Goal: Task Accomplishment & Management: Manage account settings

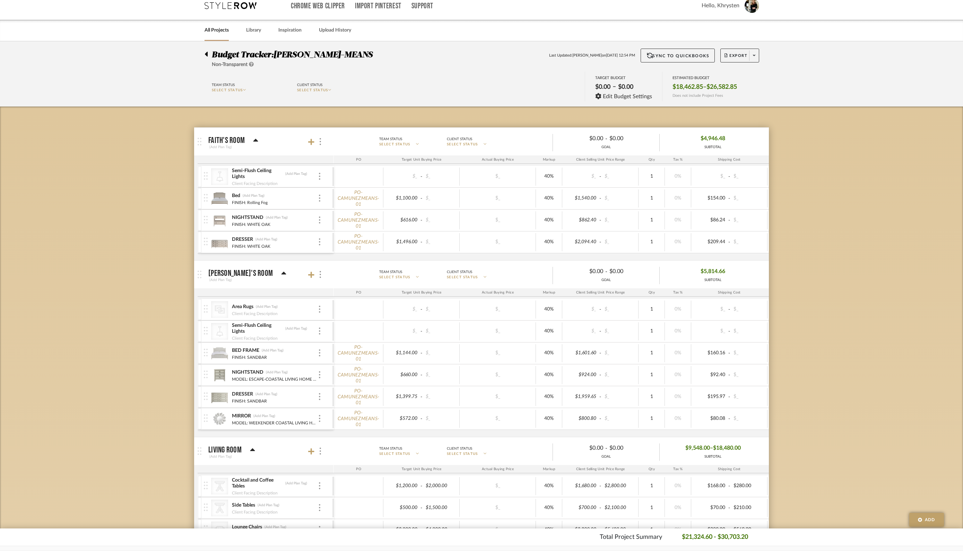
scroll to position [9, 0]
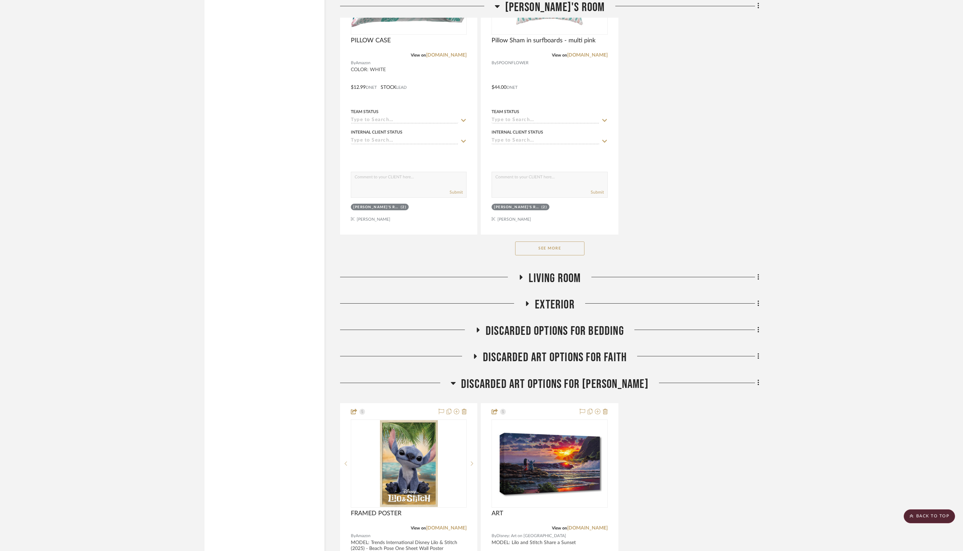
scroll to position [1859, 0]
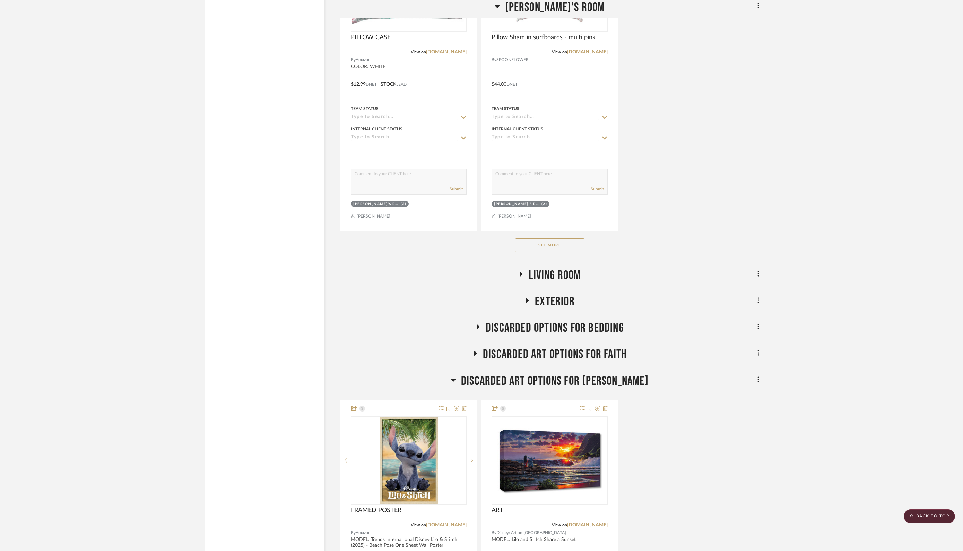
click at [557, 239] on button "See More" at bounding box center [549, 245] width 69 height 14
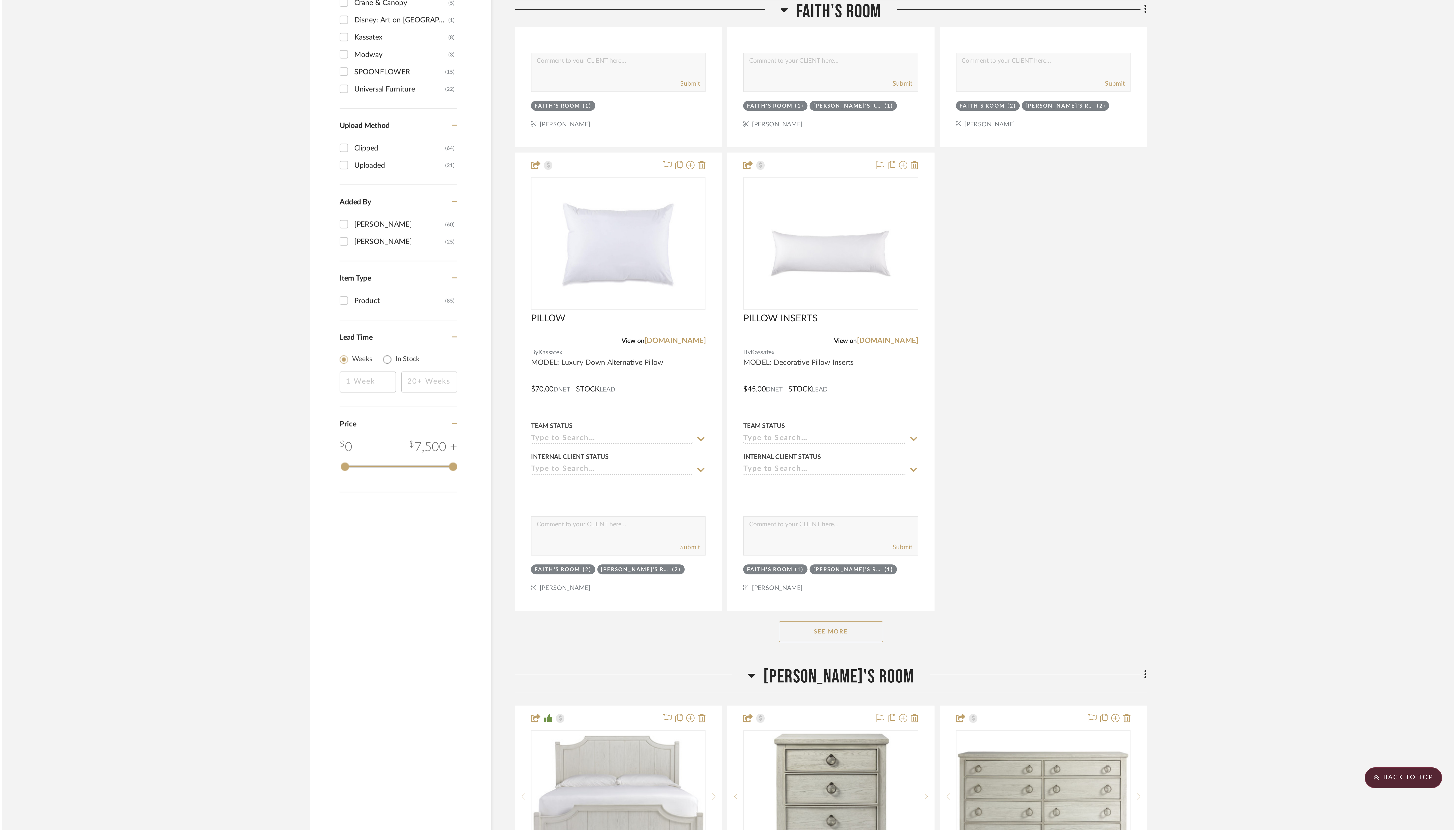
scroll to position [405, 0]
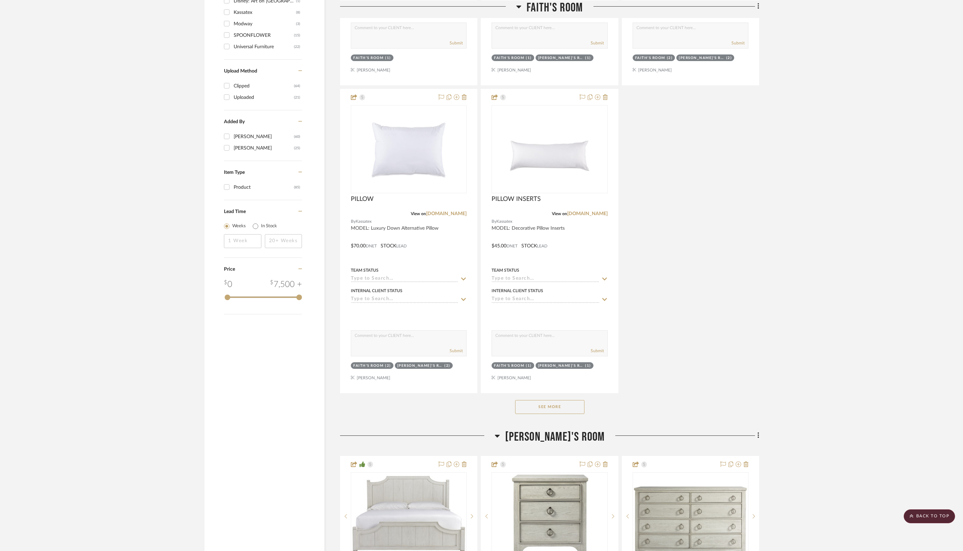
click at [555, 403] on button "See More" at bounding box center [549, 407] width 69 height 14
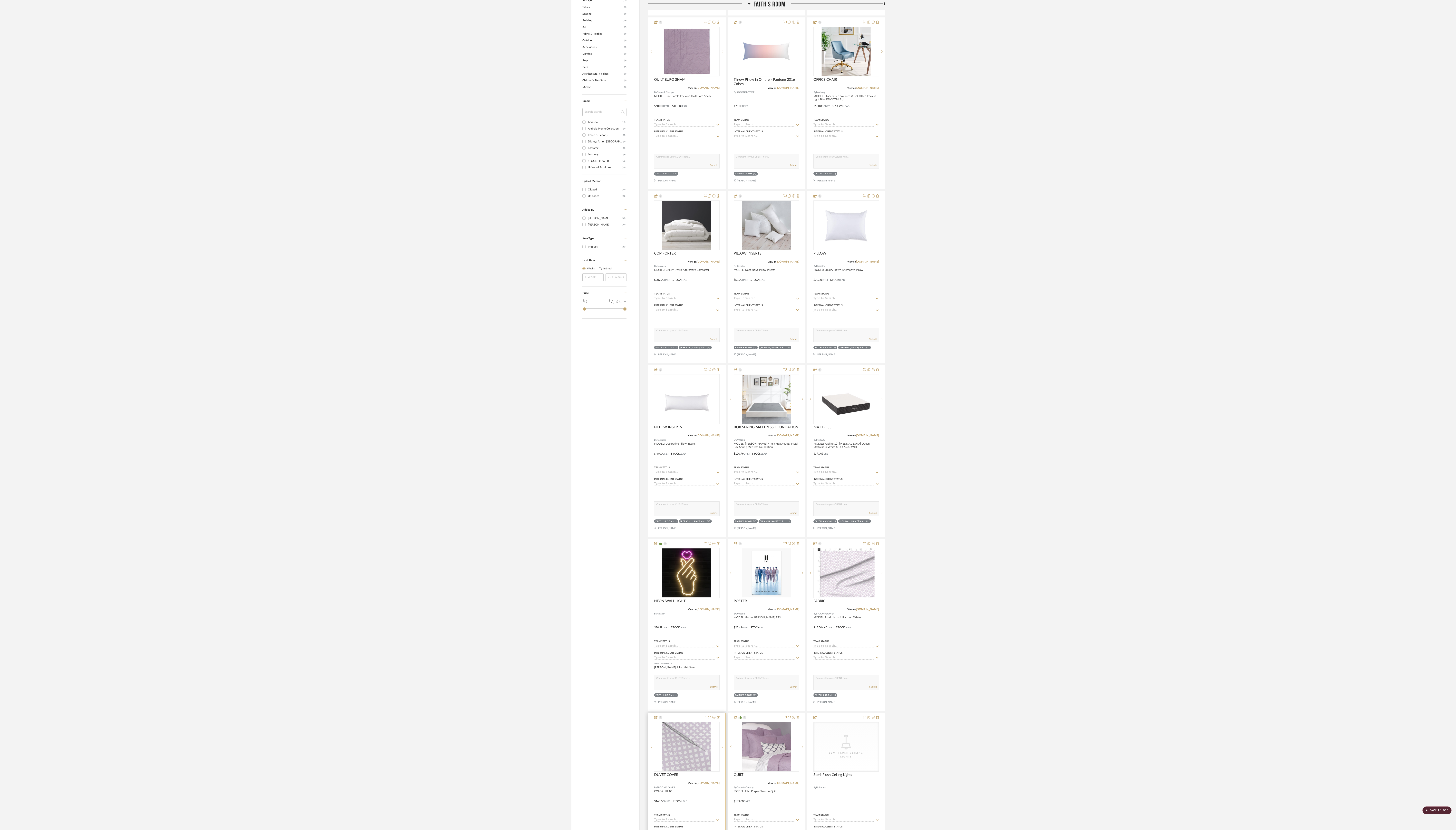
scroll to position [265, 0]
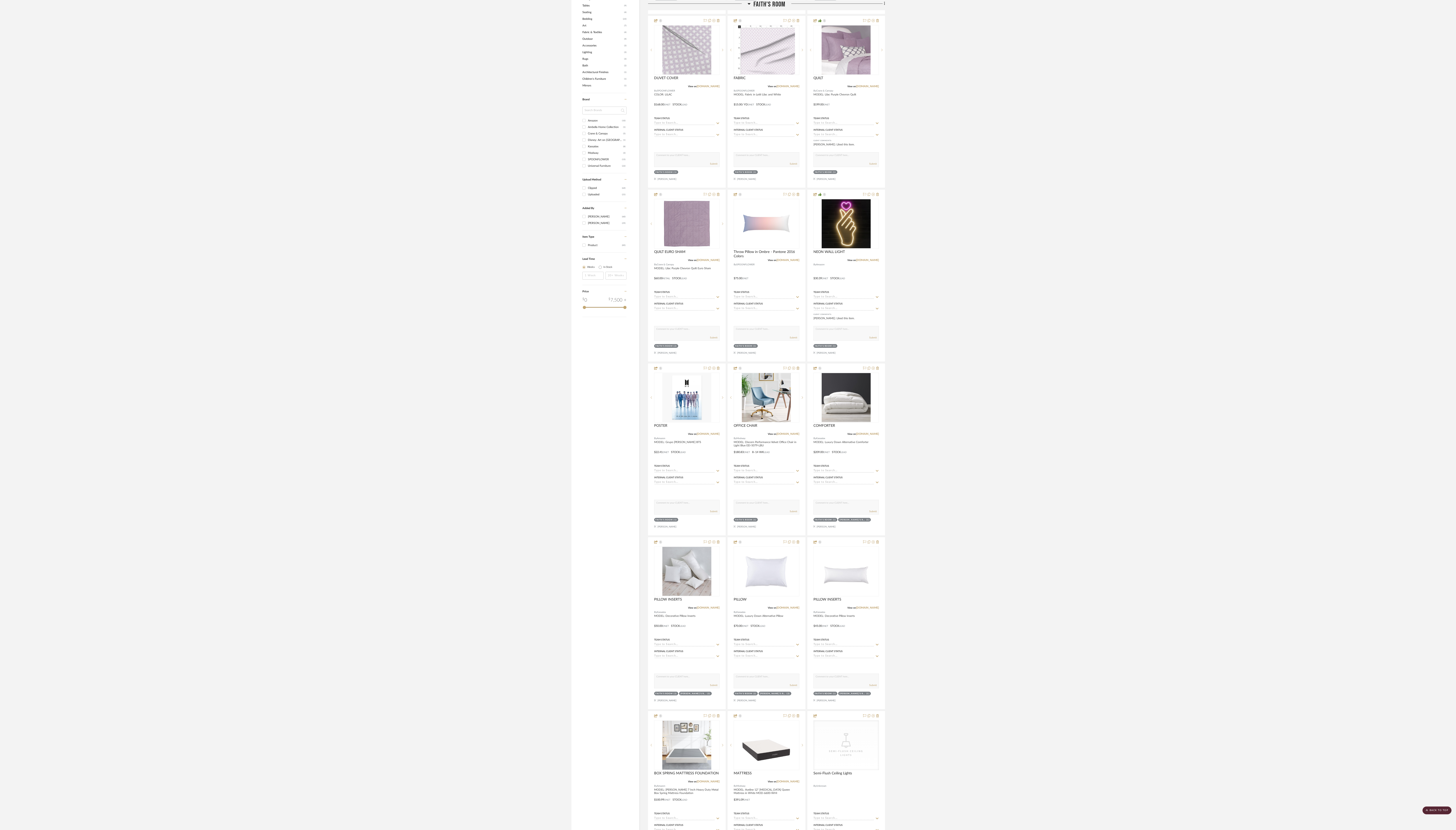
drag, startPoint x: 764, startPoint y: 716, endPoint x: 762, endPoint y: 712, distance: 4.5
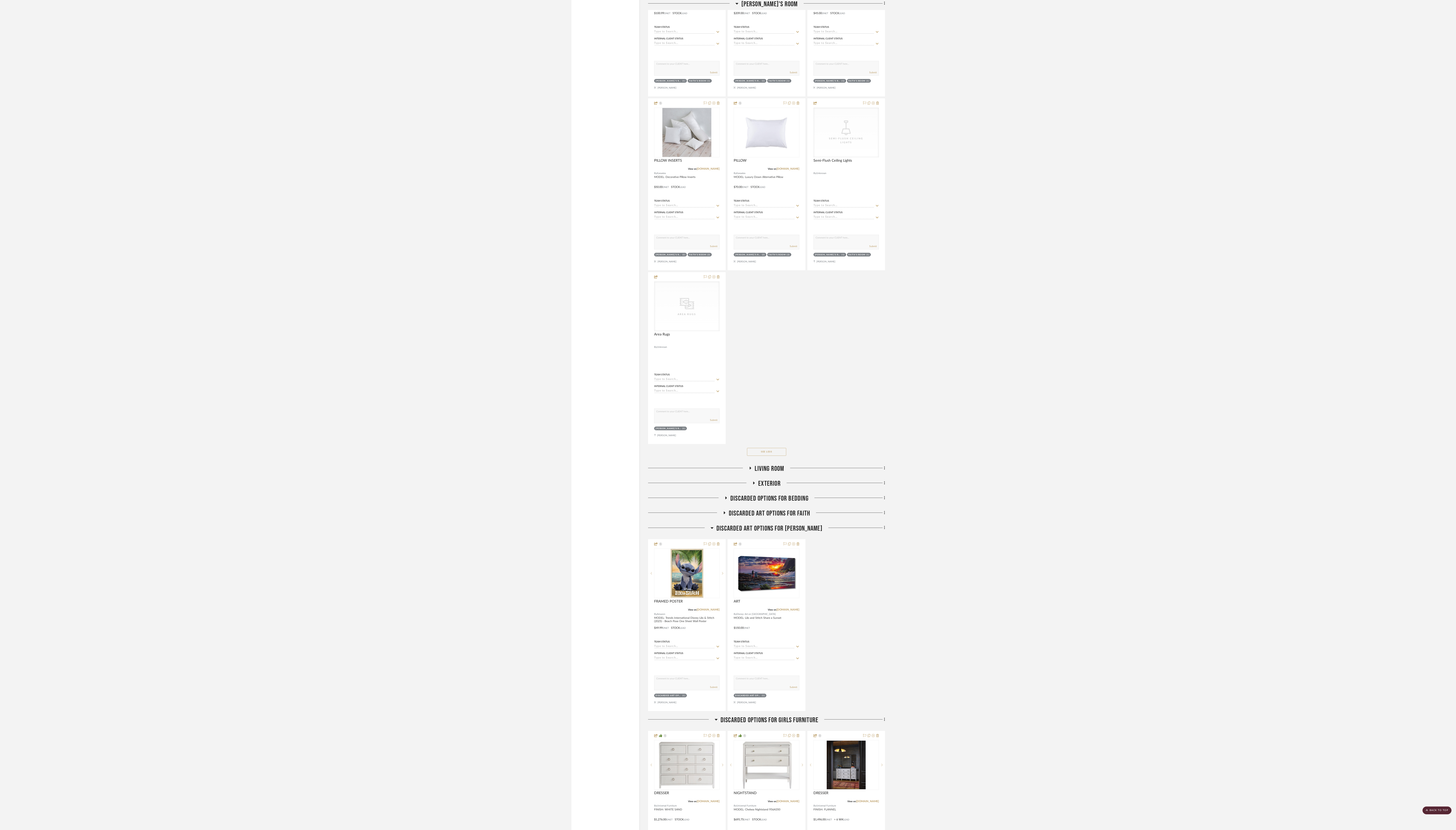
scroll to position [1956, 0]
click at [544, 311] on icon at bounding box center [750, 466] width 2 height 3
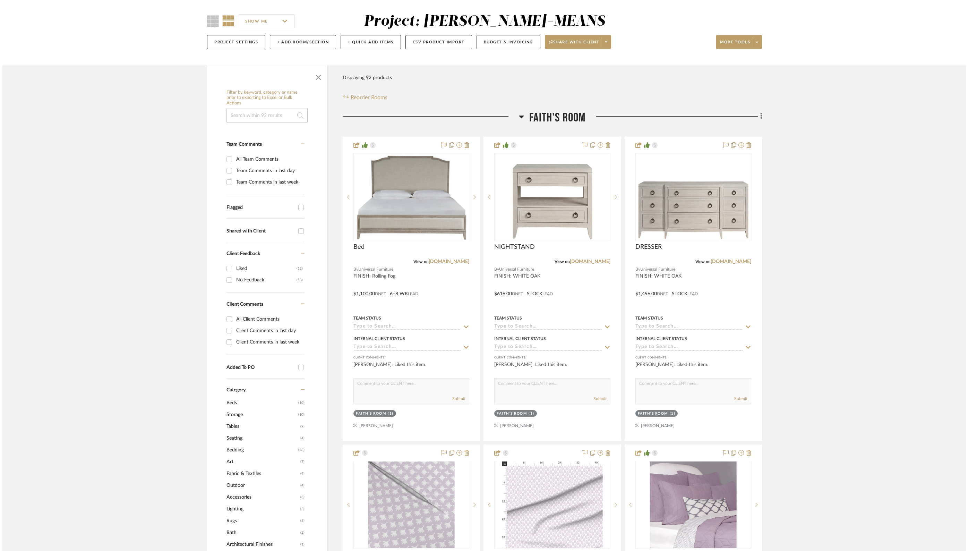
scroll to position [0, 0]
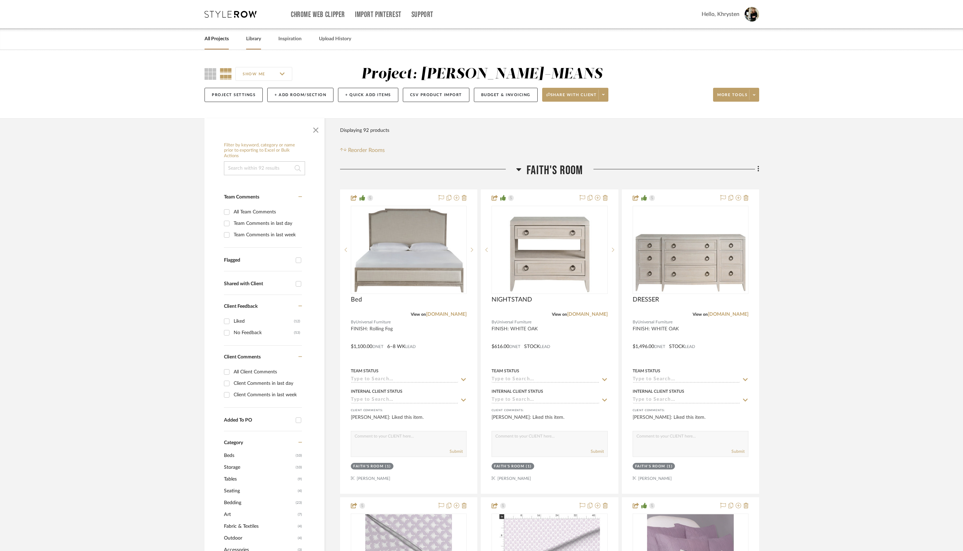
click at [254, 39] on link "Library" at bounding box center [253, 38] width 15 height 9
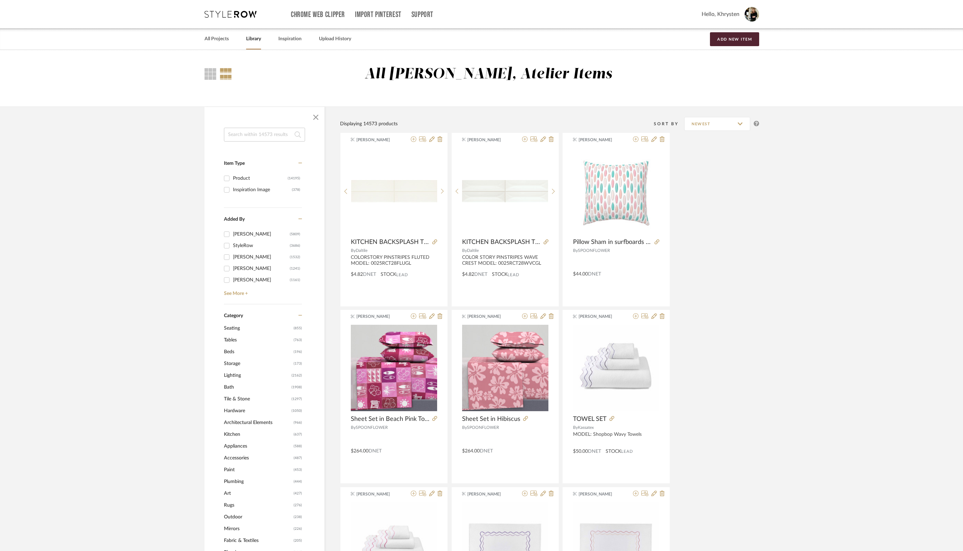
click at [258, 136] on input at bounding box center [264, 135] width 81 height 14
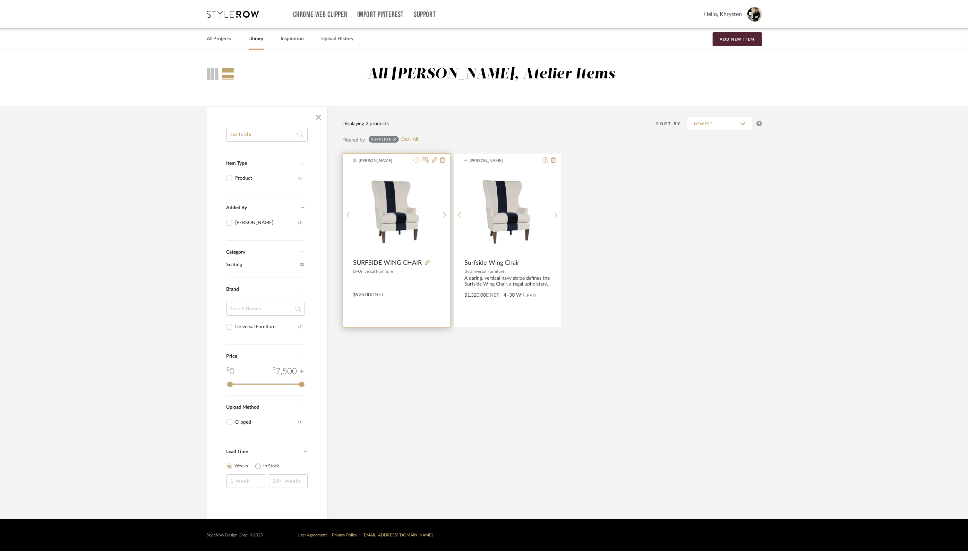
type input "surfside"
click at [418, 161] on icon at bounding box center [416, 160] width 6 height 6
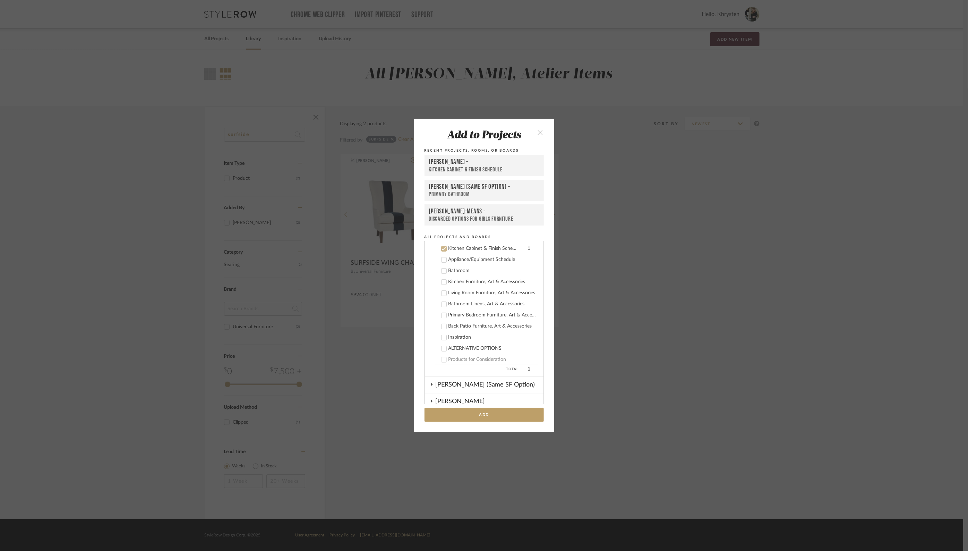
scroll to position [138, 0]
click at [442, 246] on icon at bounding box center [443, 248] width 5 height 5
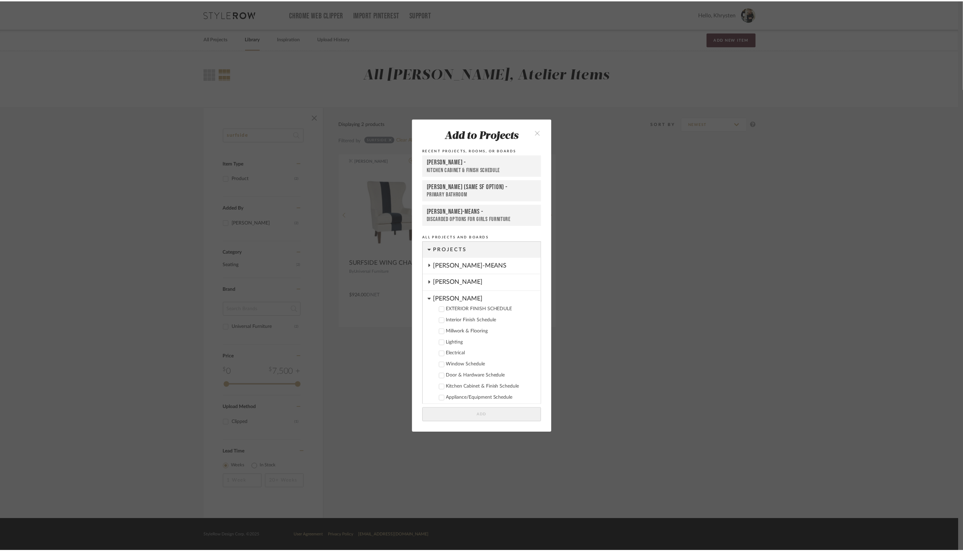
scroll to position [1, 0]
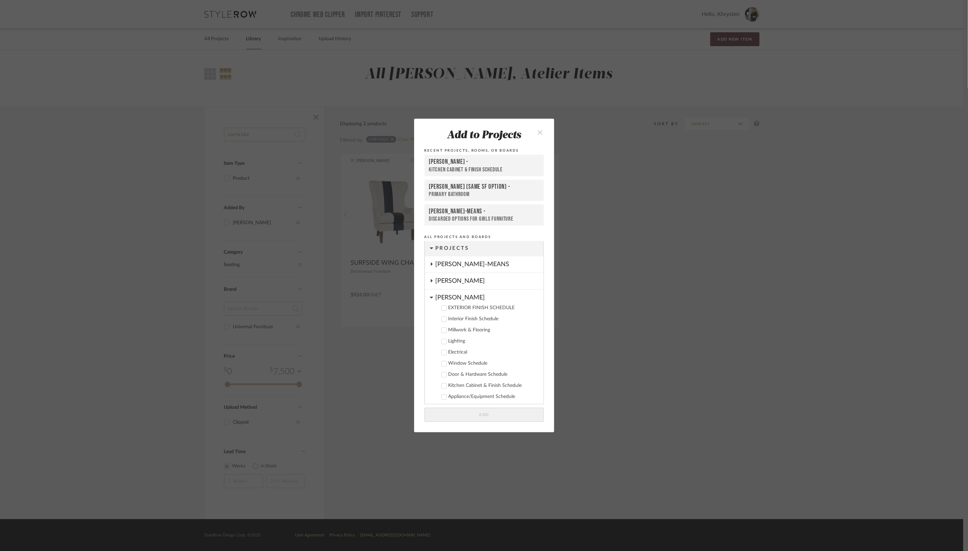
click at [455, 264] on div "[PERSON_NAME]-MEANS" at bounding box center [489, 264] width 108 height 16
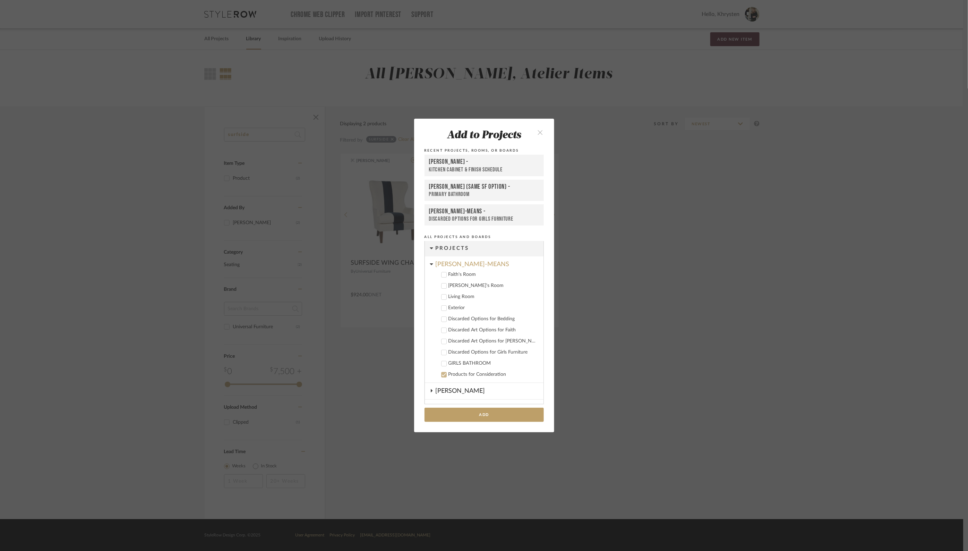
click at [442, 298] on icon at bounding box center [443, 296] width 5 height 5
drag, startPoint x: 519, startPoint y: 297, endPoint x: 530, endPoint y: 297, distance: 11.1
click at [530, 297] on input "1" at bounding box center [528, 296] width 17 height 7
type input "2"
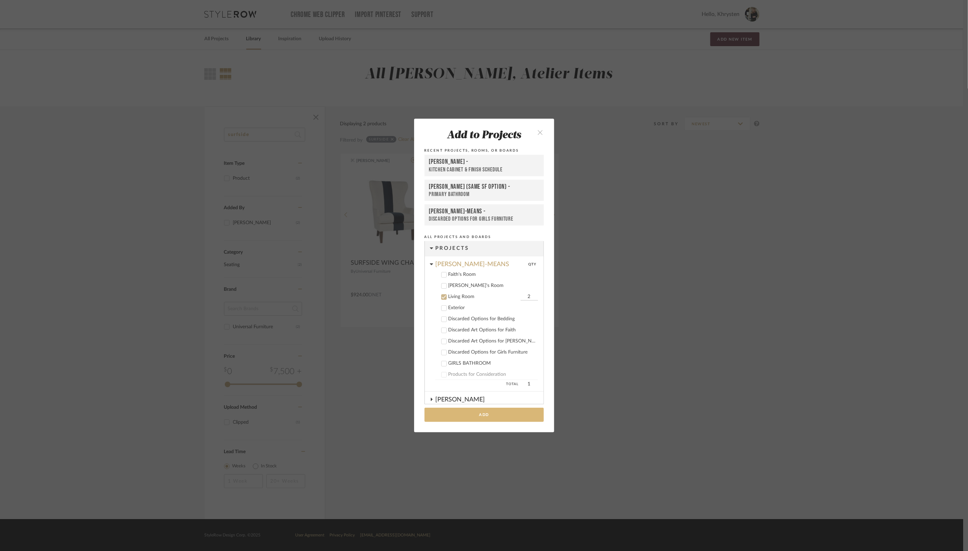
click at [484, 417] on button "Add" at bounding box center [483, 414] width 119 height 14
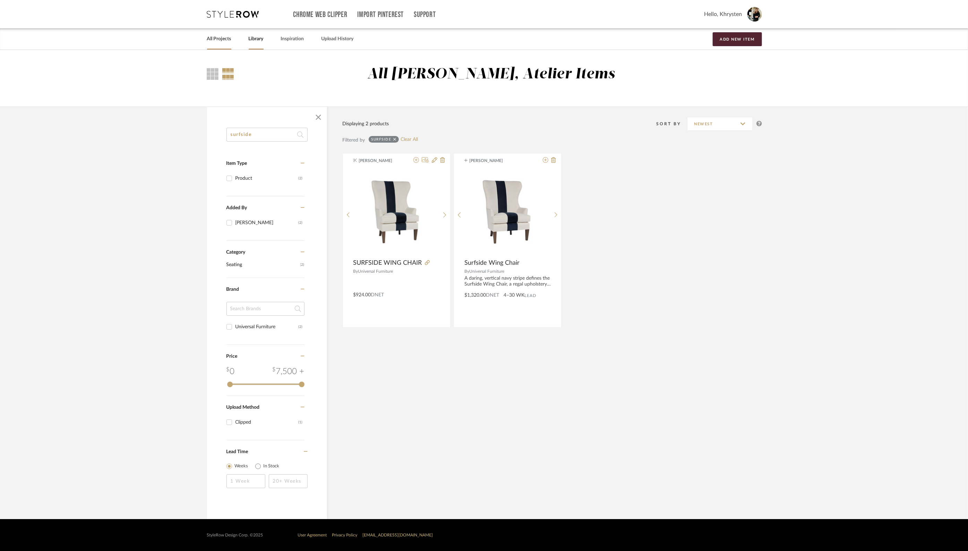
click at [224, 39] on link "All Projects" at bounding box center [219, 38] width 24 height 9
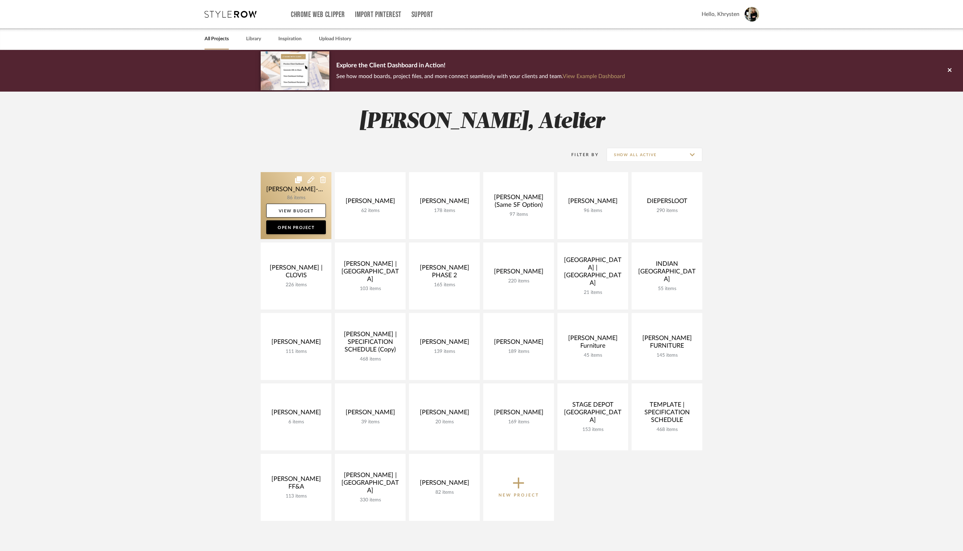
click at [287, 189] on link at bounding box center [296, 205] width 71 height 67
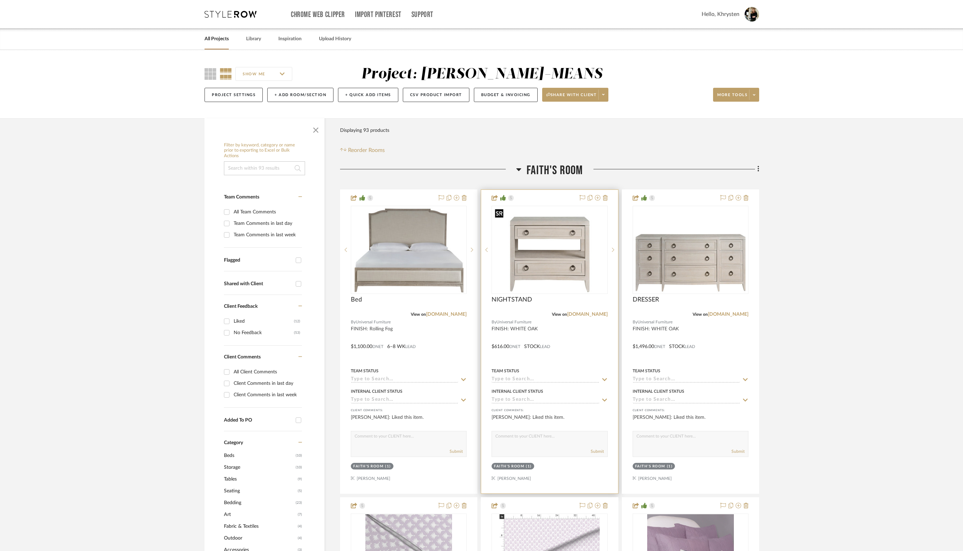
click at [565, 230] on img "0" at bounding box center [549, 250] width 114 height 86
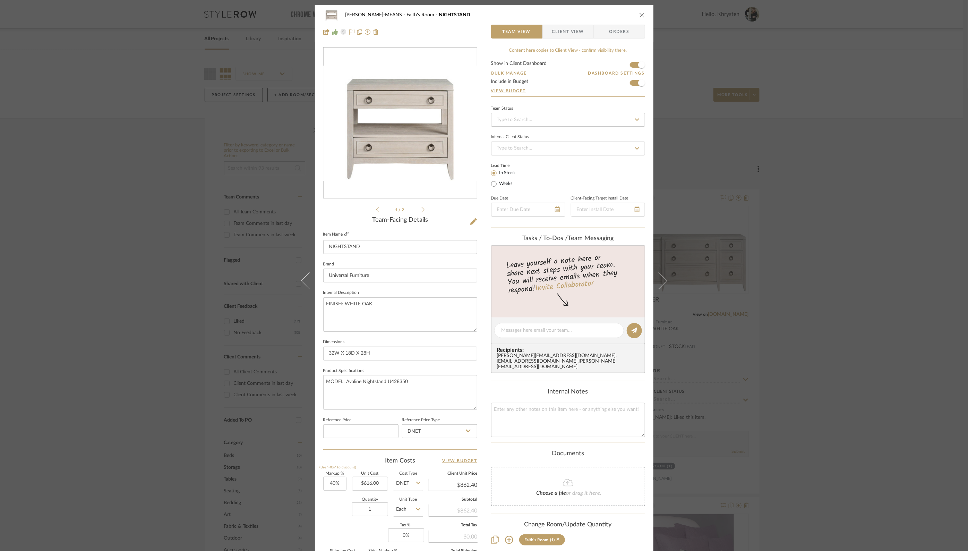
click at [344, 233] on icon at bounding box center [346, 234] width 4 height 4
click at [636, 12] on div "[PERSON_NAME]-MEANS Faith's Room NIGHTSTAND" at bounding box center [484, 15] width 322 height 14
click at [641, 16] on icon "close" at bounding box center [642, 15] width 6 height 6
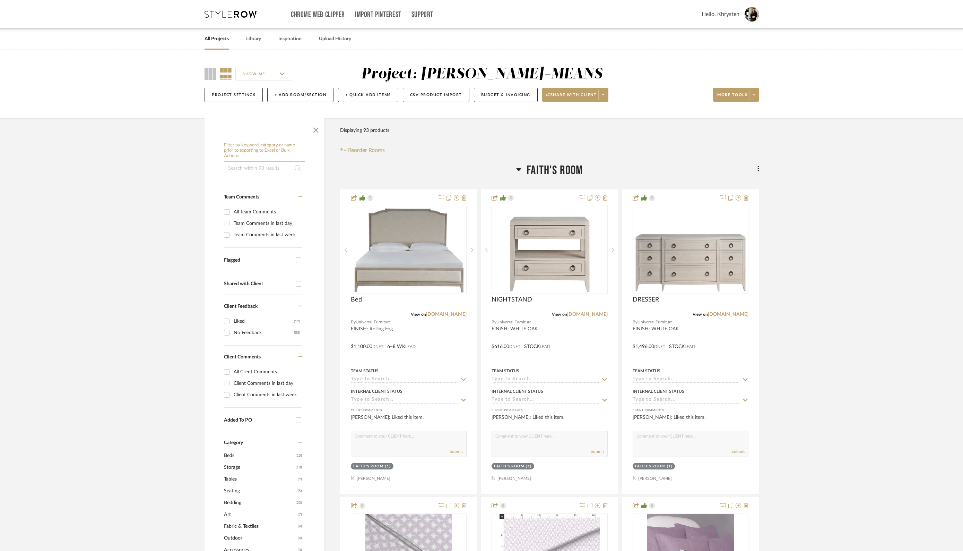
click at [519, 169] on icon at bounding box center [519, 169] width 5 height 3
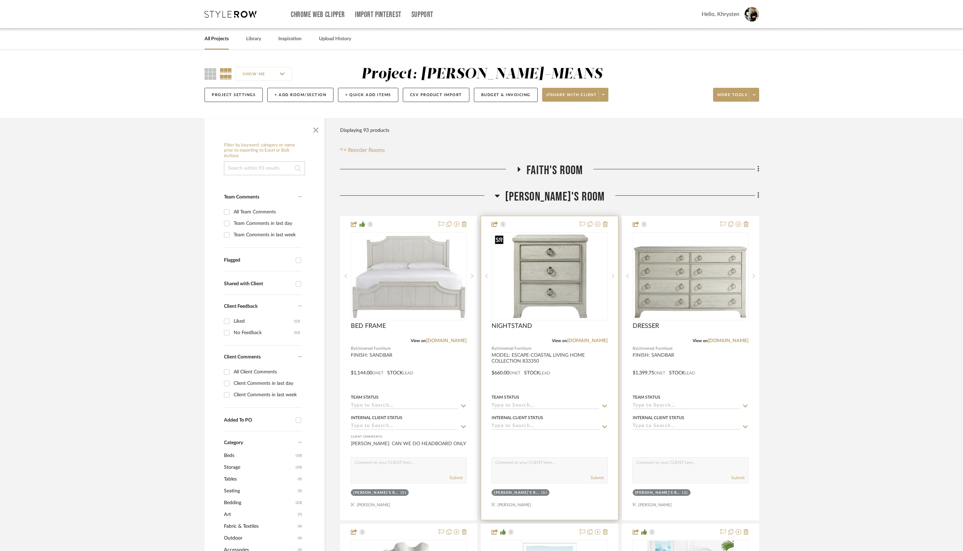
click at [559, 263] on img "0" at bounding box center [549, 276] width 114 height 86
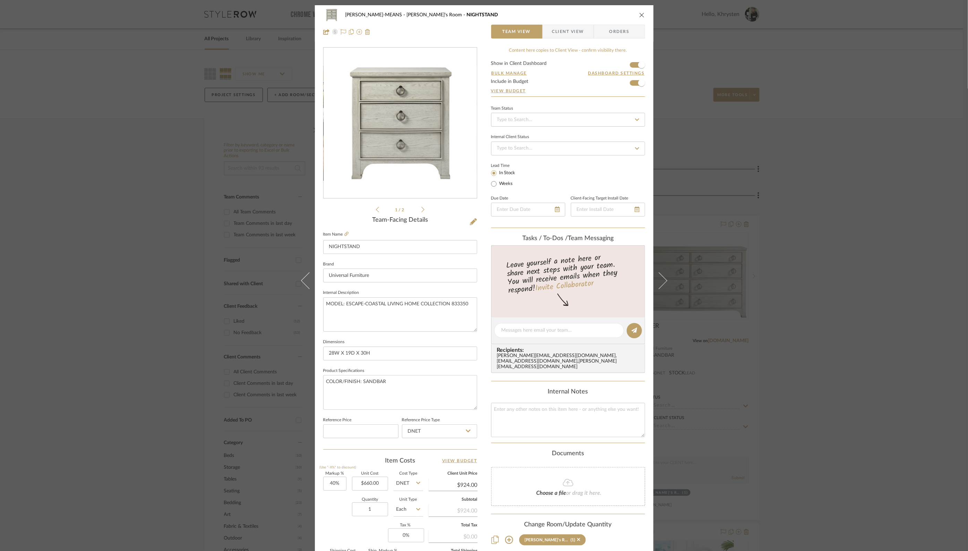
click at [641, 15] on icon "close" at bounding box center [642, 15] width 6 height 6
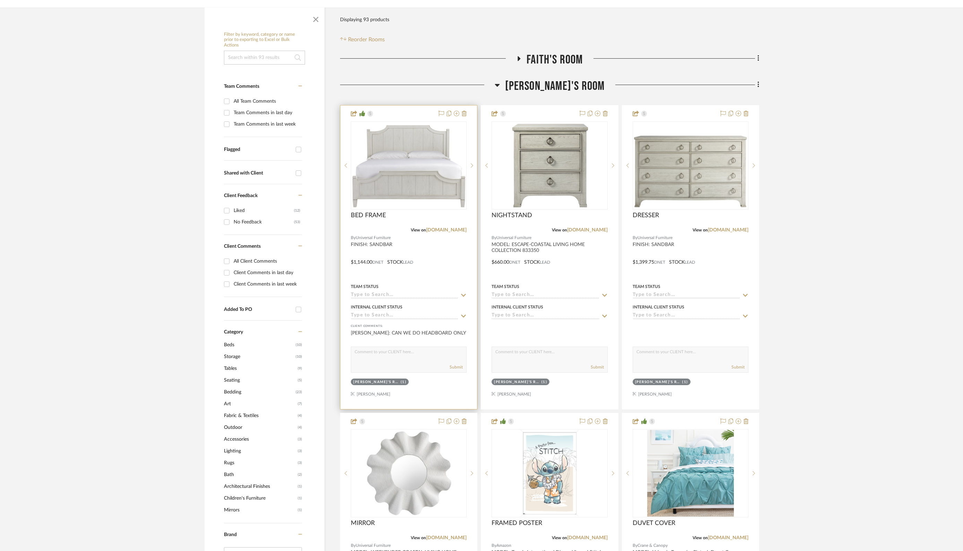
scroll to position [124, 0]
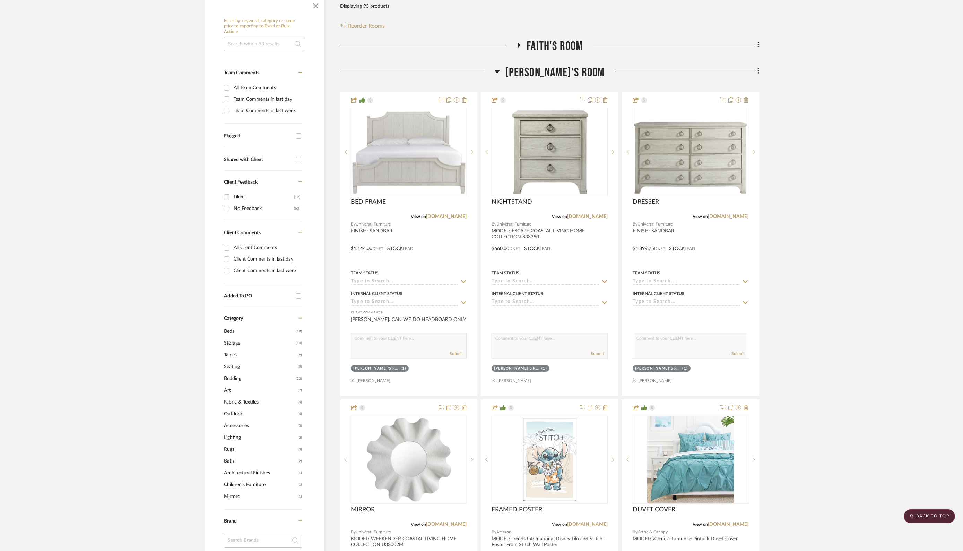
click at [500, 71] on icon at bounding box center [497, 71] width 5 height 3
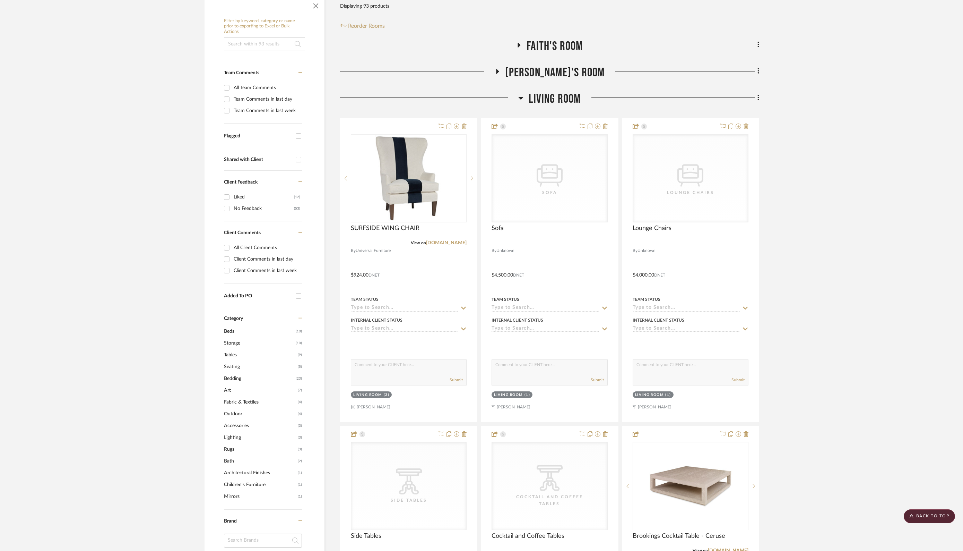
click at [520, 97] on icon at bounding box center [521, 98] width 5 height 3
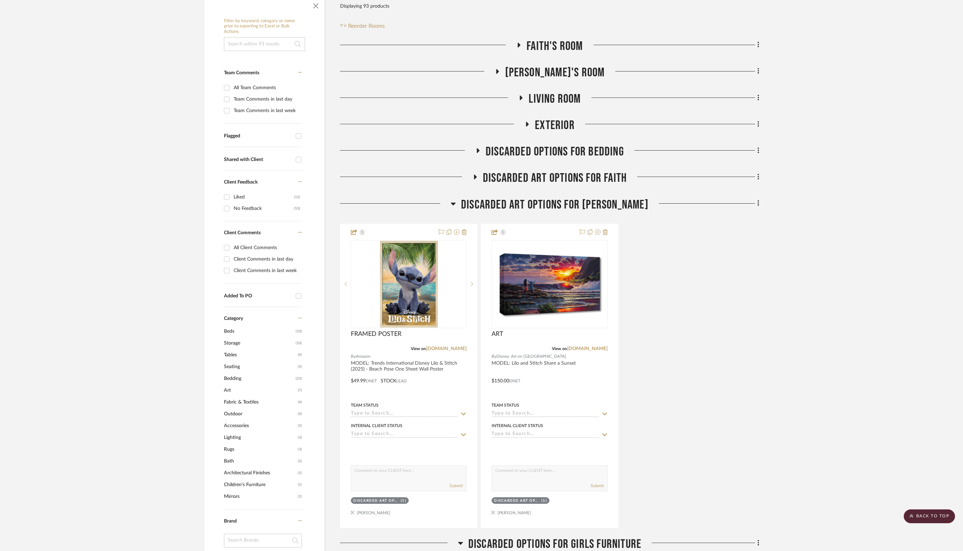
click at [456, 202] on icon at bounding box center [453, 203] width 5 height 3
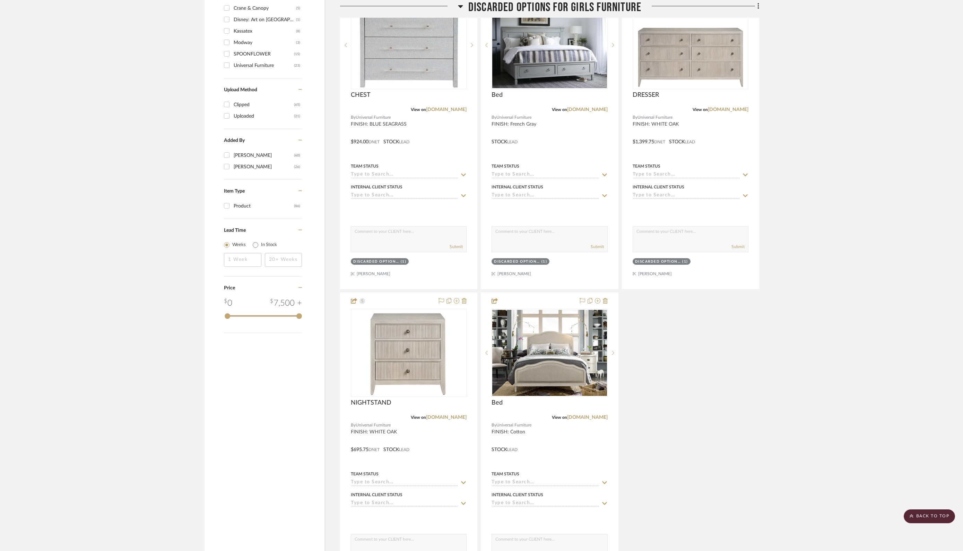
scroll to position [698, 0]
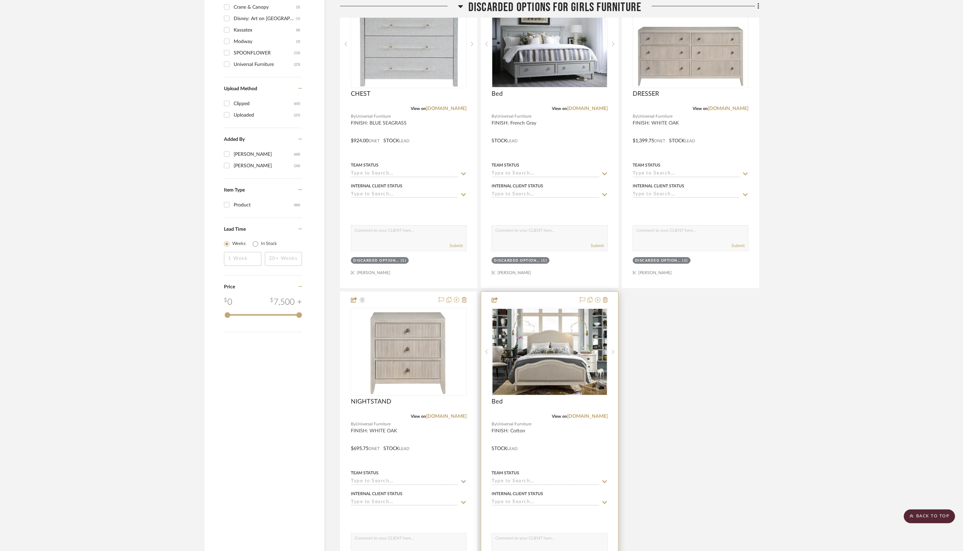
click at [542, 298] on div at bounding box center [549, 443] width 137 height 303
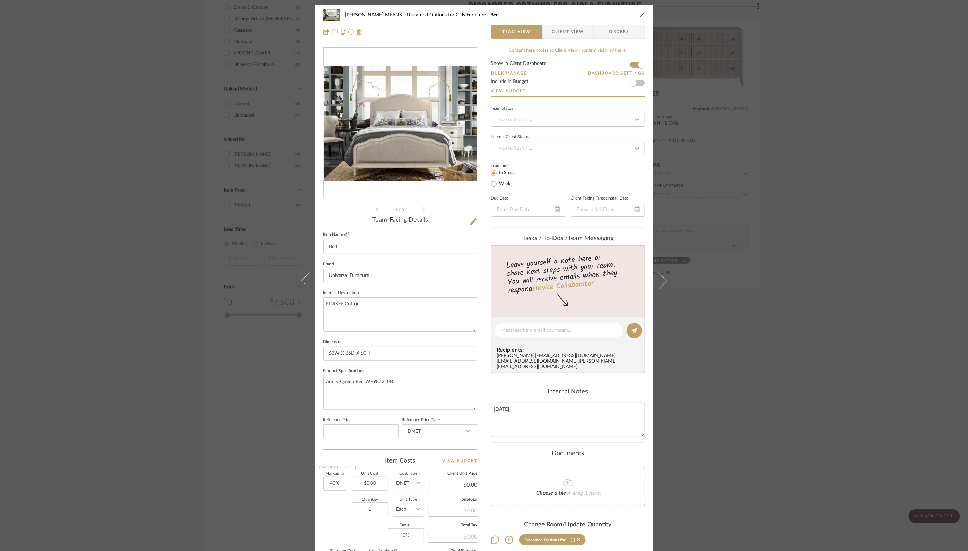
click at [344, 234] on icon at bounding box center [346, 234] width 4 height 4
click at [639, 14] on icon "close" at bounding box center [642, 15] width 6 height 6
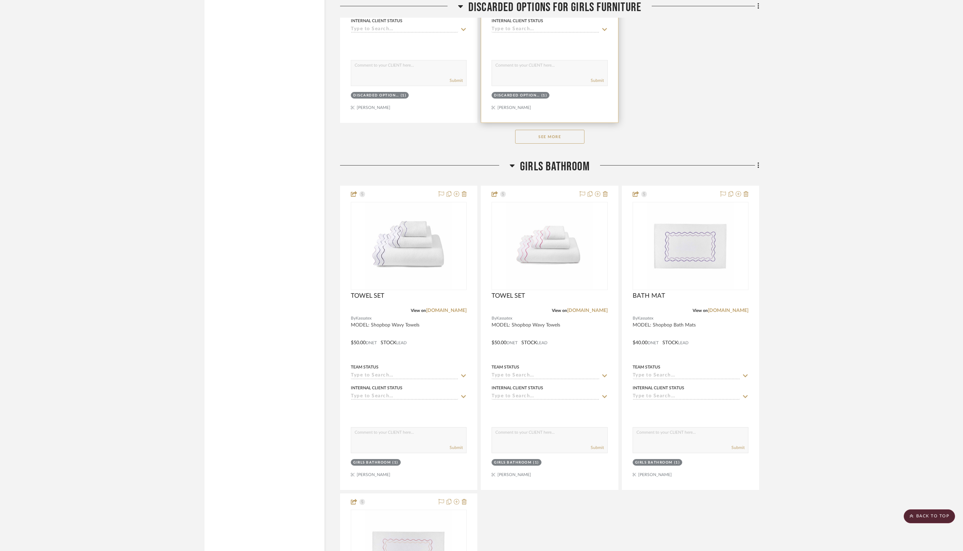
scroll to position [1190, 0]
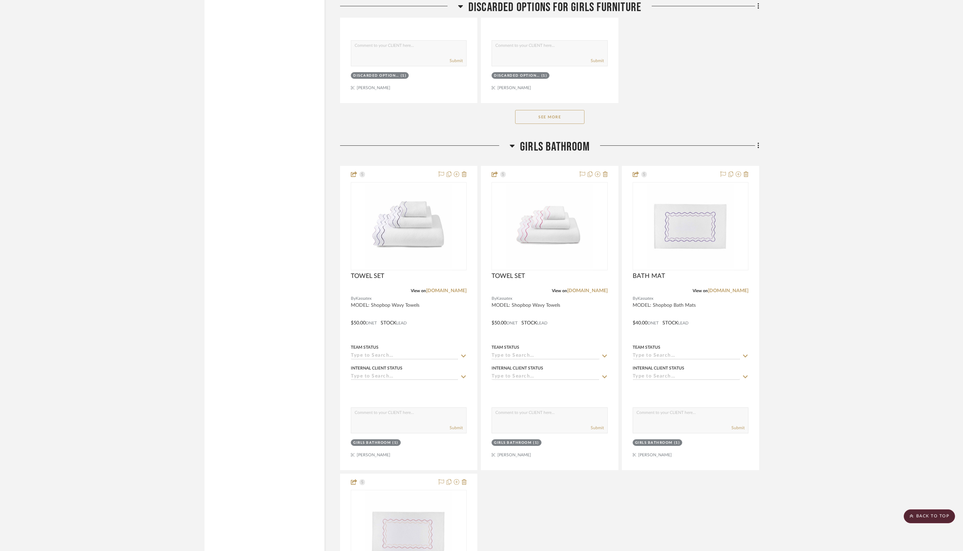
click at [542, 112] on button "See More" at bounding box center [549, 117] width 69 height 14
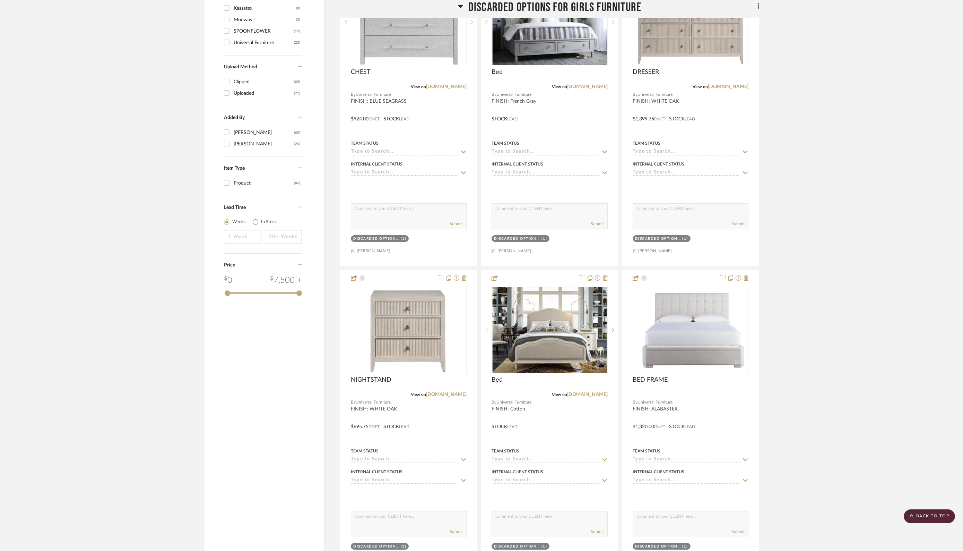
scroll to position [0, 0]
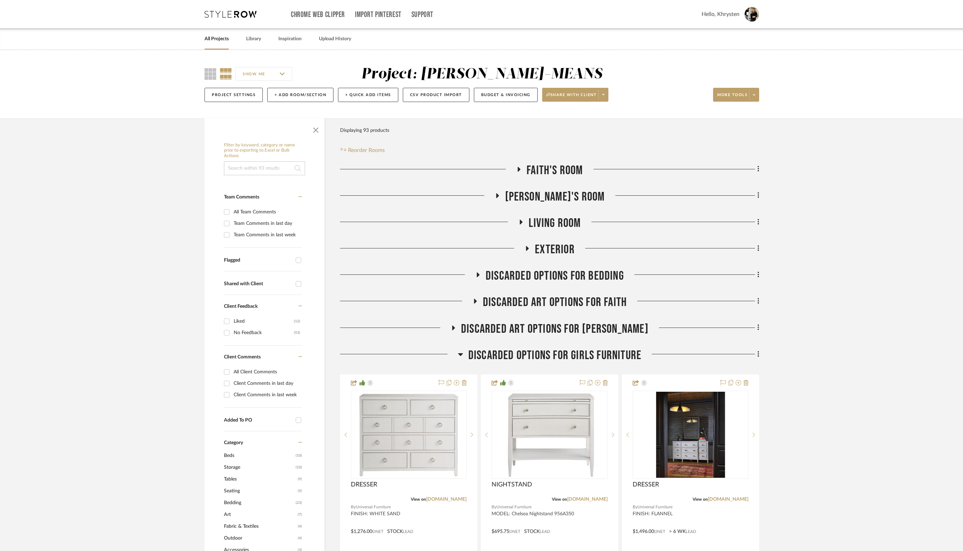
click at [459, 354] on icon at bounding box center [460, 354] width 5 height 8
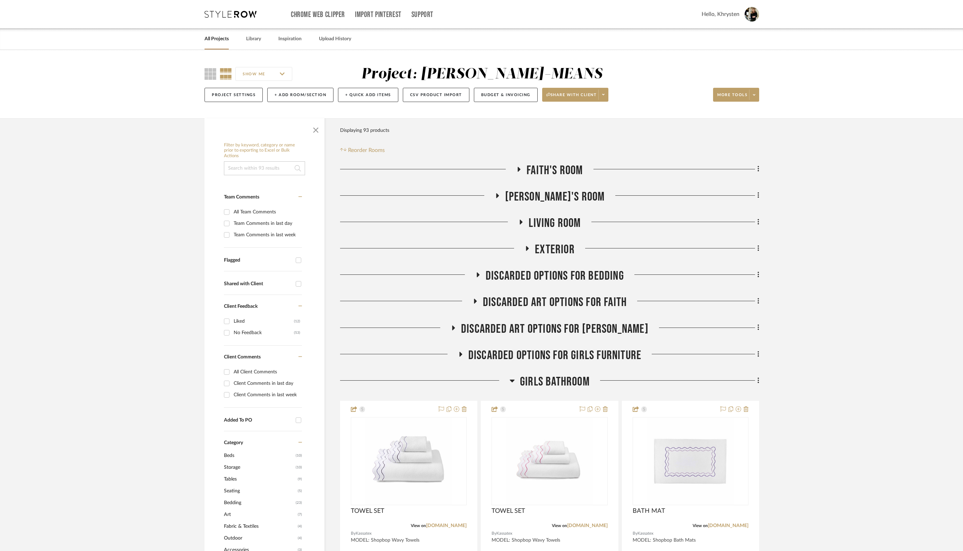
click at [758, 380] on icon at bounding box center [759, 381] width 2 height 8
click at [723, 481] on span "Move Room Up" at bounding box center [724, 482] width 33 height 6
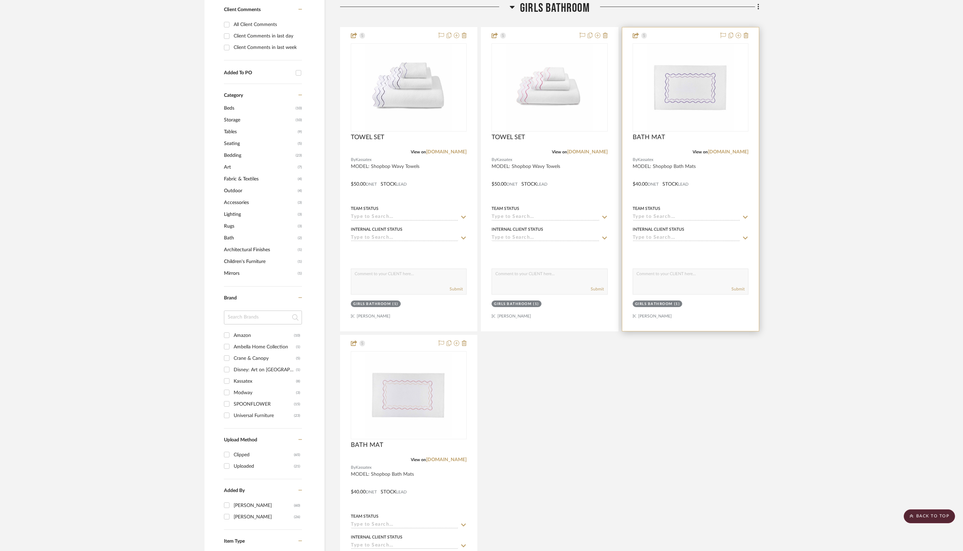
scroll to position [347, 0]
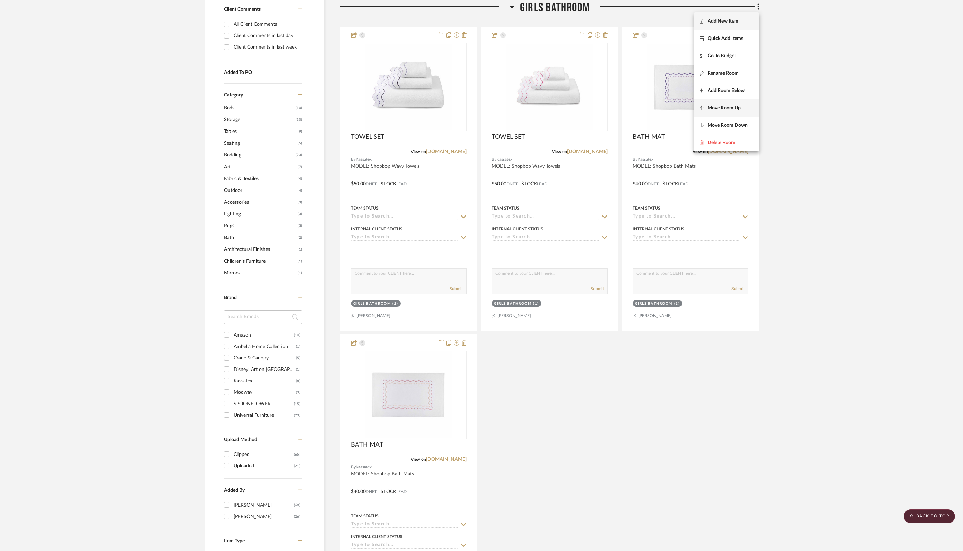
click at [727, 109] on span "Move Room Up" at bounding box center [724, 108] width 33 height 6
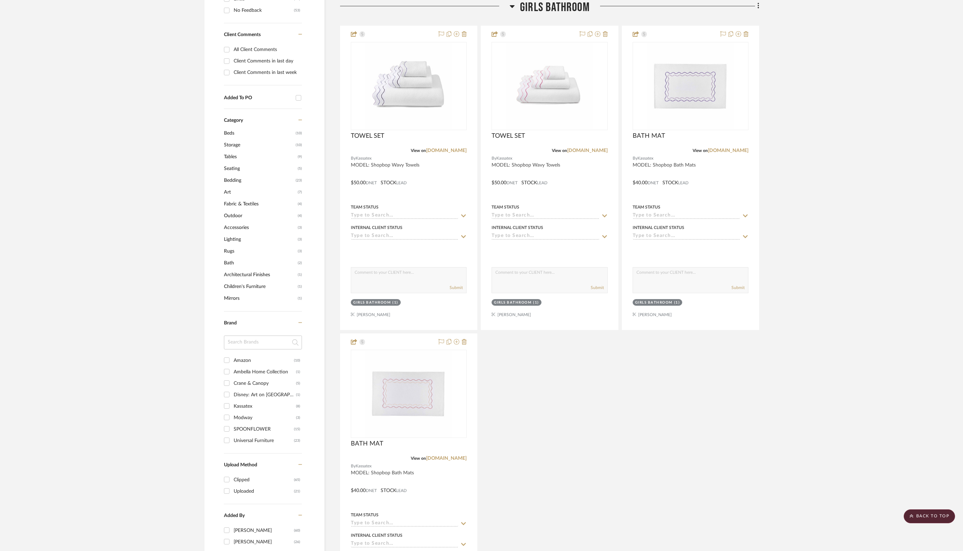
scroll to position [321, 0]
click at [727, 108] on span "Move Room Up" at bounding box center [724, 108] width 33 height 6
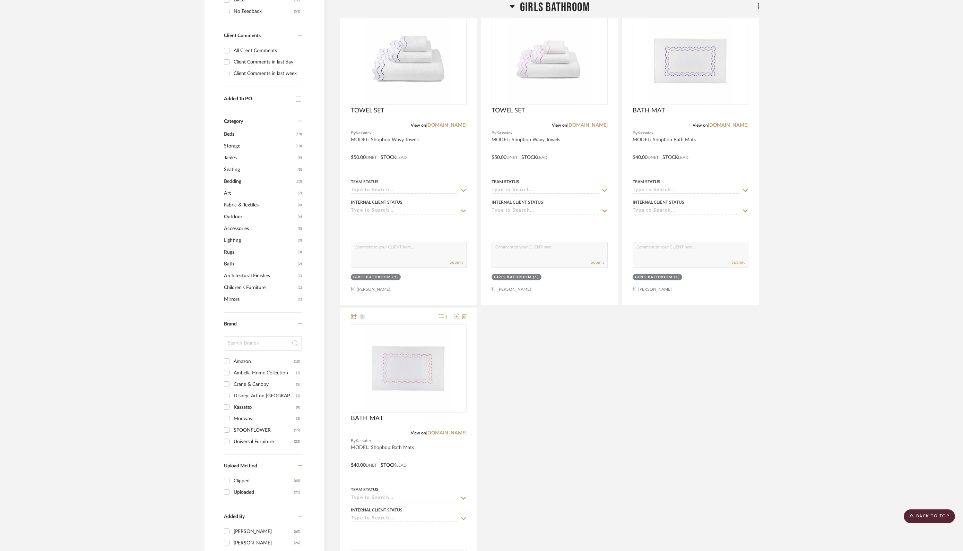
scroll to position [294, 0]
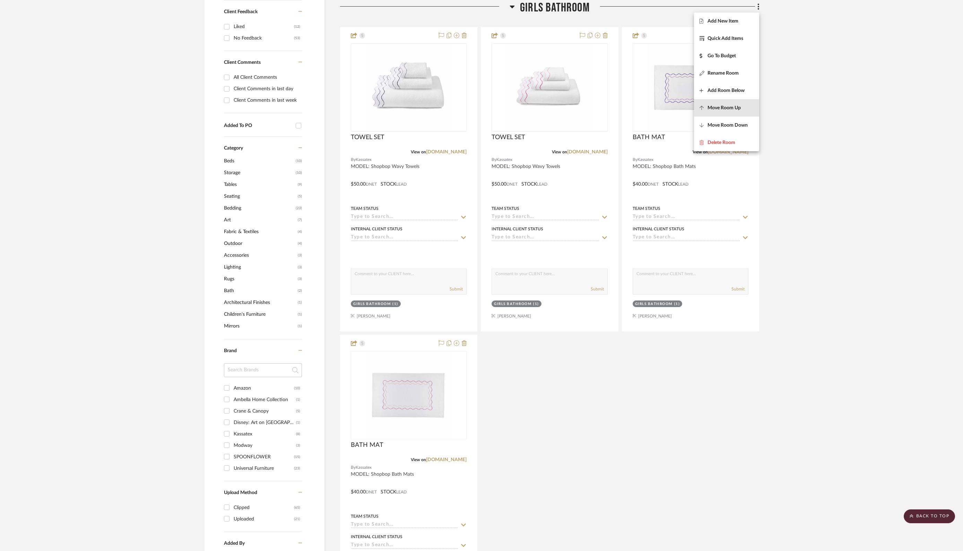
click at [727, 108] on span "Move Room Up" at bounding box center [724, 108] width 33 height 6
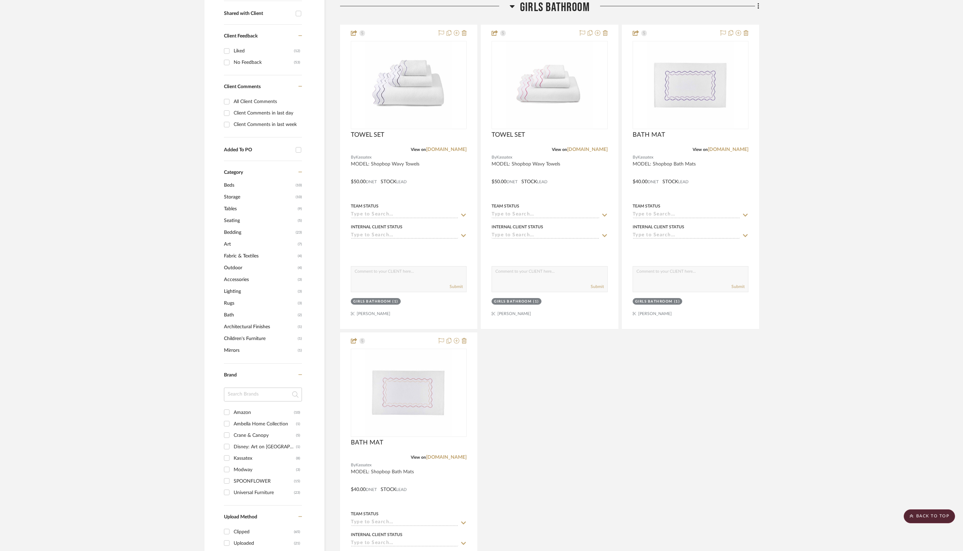
scroll to position [268, 0]
click at [727, 108] on span "Move Room Up" at bounding box center [724, 108] width 33 height 6
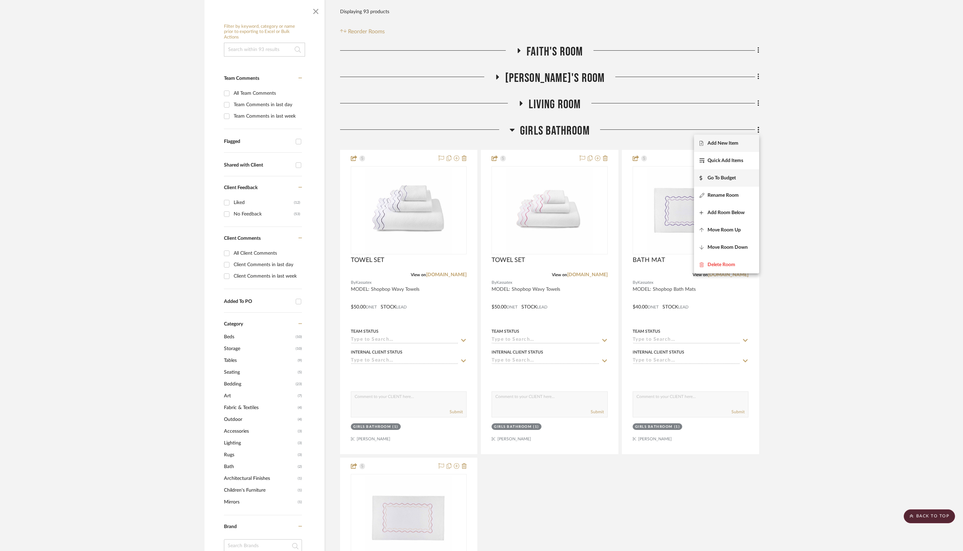
scroll to position [113, 0]
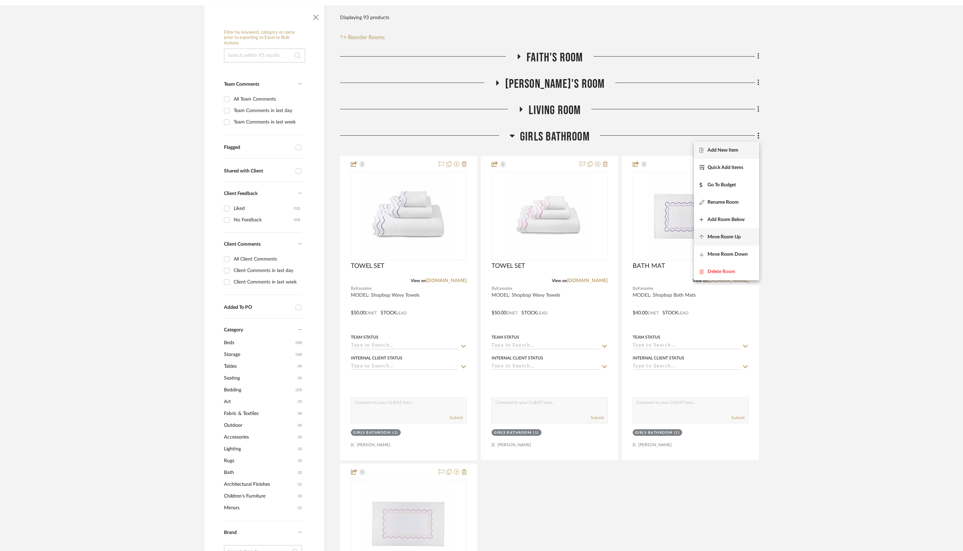
click at [715, 236] on span "Move Room Up" at bounding box center [724, 237] width 33 height 6
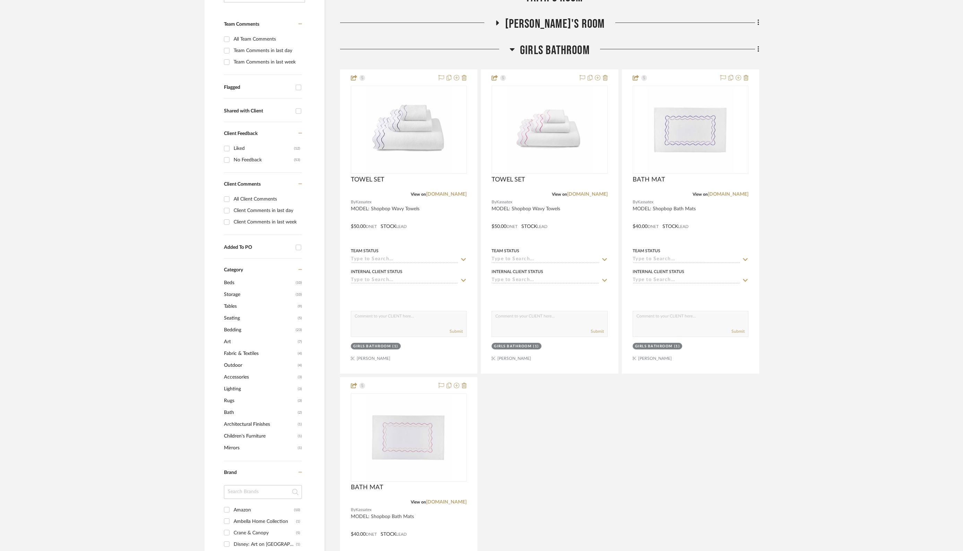
scroll to position [215, 0]
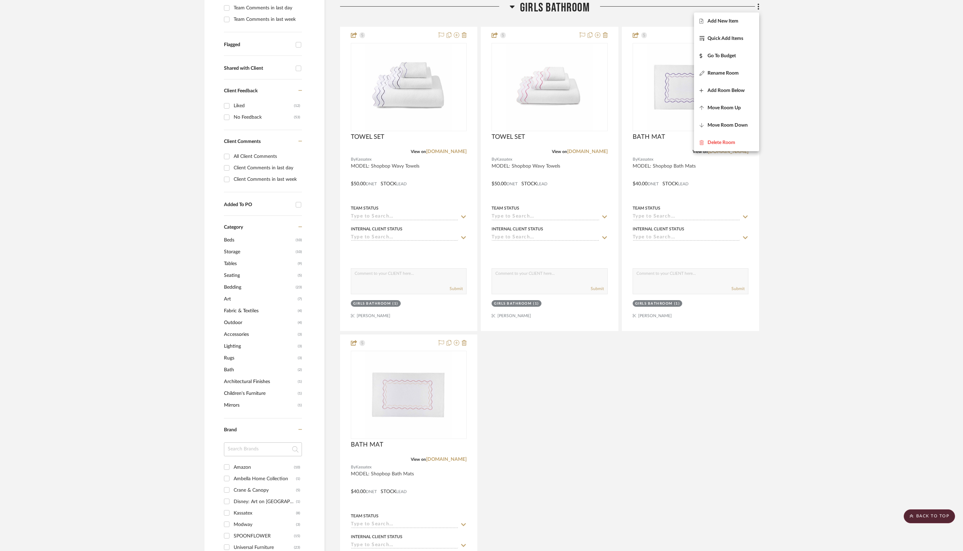
click at [803, 163] on div at bounding box center [481, 275] width 963 height 551
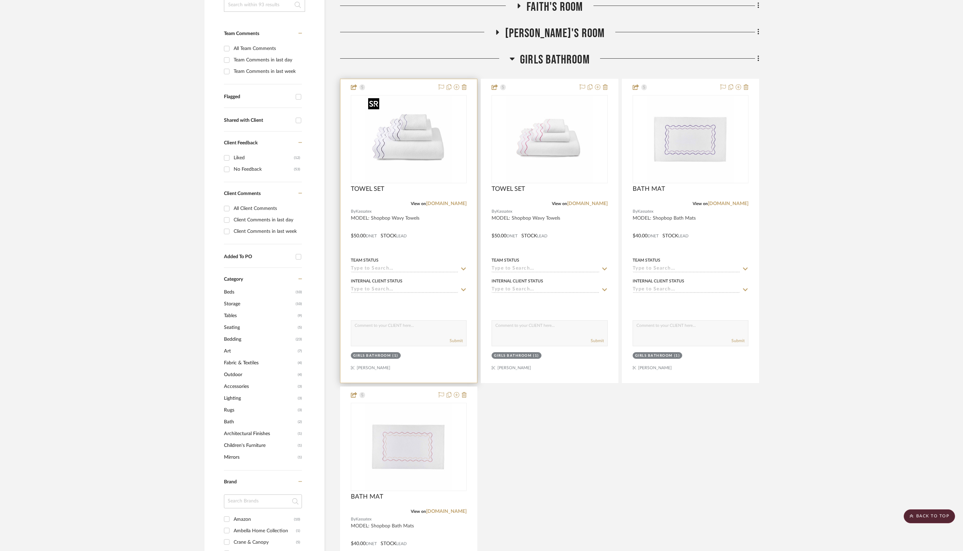
scroll to position [163, 0]
click at [414, 141] on img "0" at bounding box center [408, 139] width 87 height 87
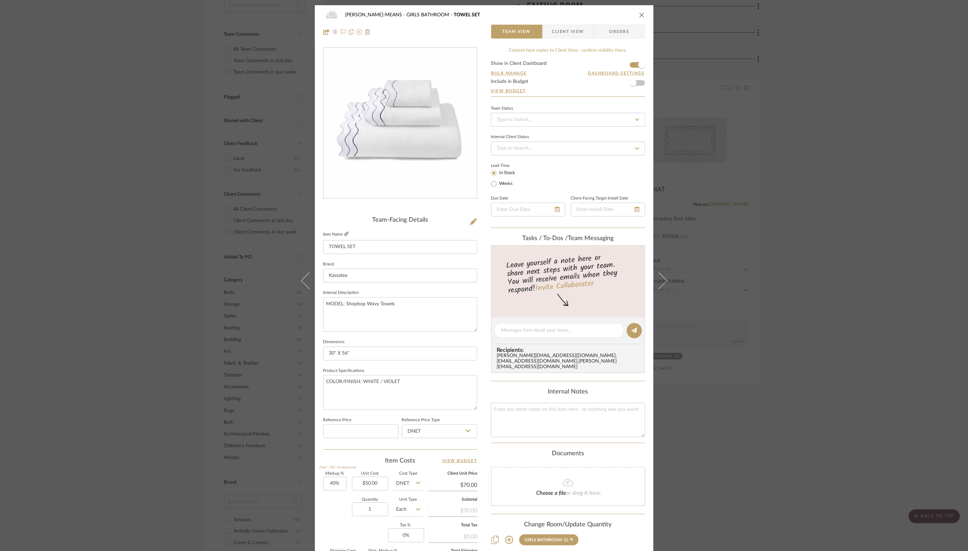
click at [344, 234] on icon at bounding box center [346, 234] width 4 height 4
click at [639, 13] on icon "close" at bounding box center [642, 15] width 6 height 6
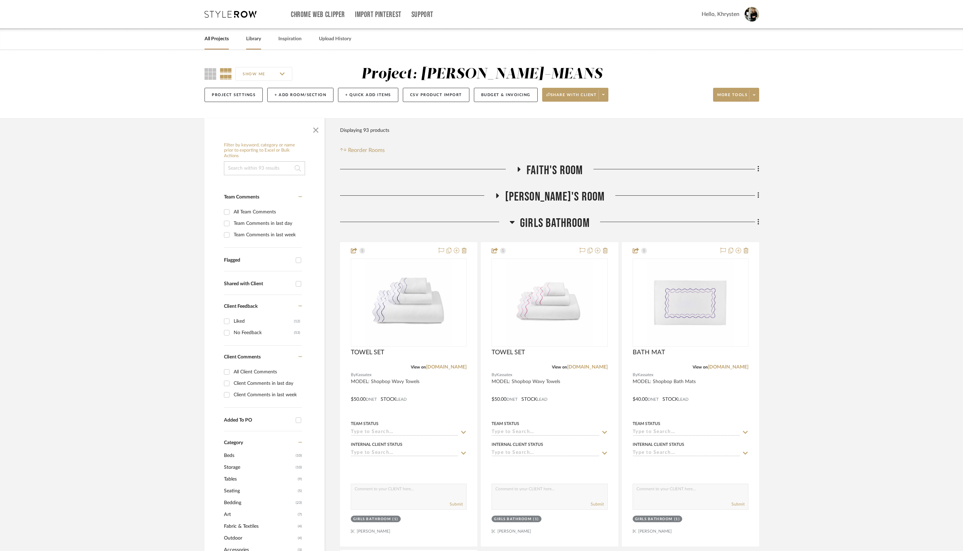
click at [253, 38] on link "Library" at bounding box center [253, 38] width 15 height 9
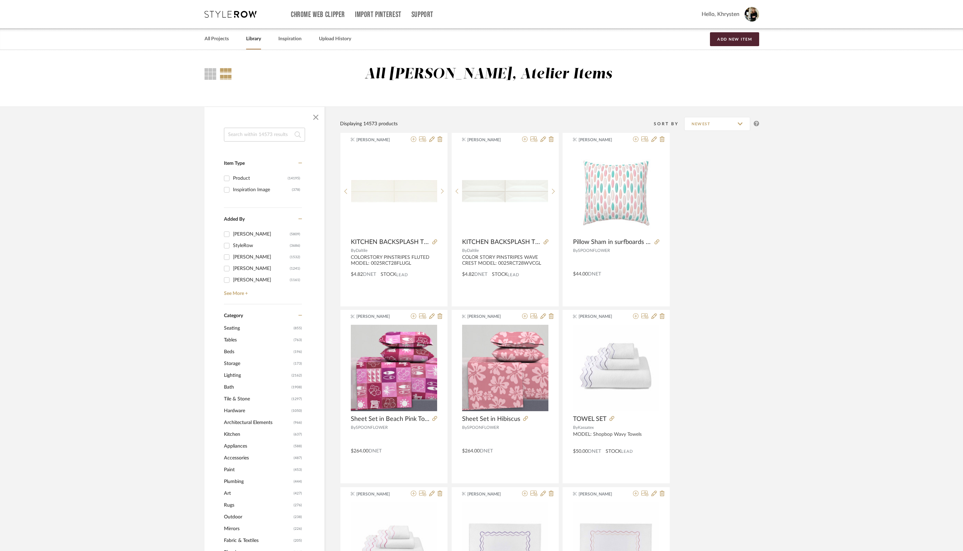
click at [217, 40] on link "All Projects" at bounding box center [217, 38] width 24 height 9
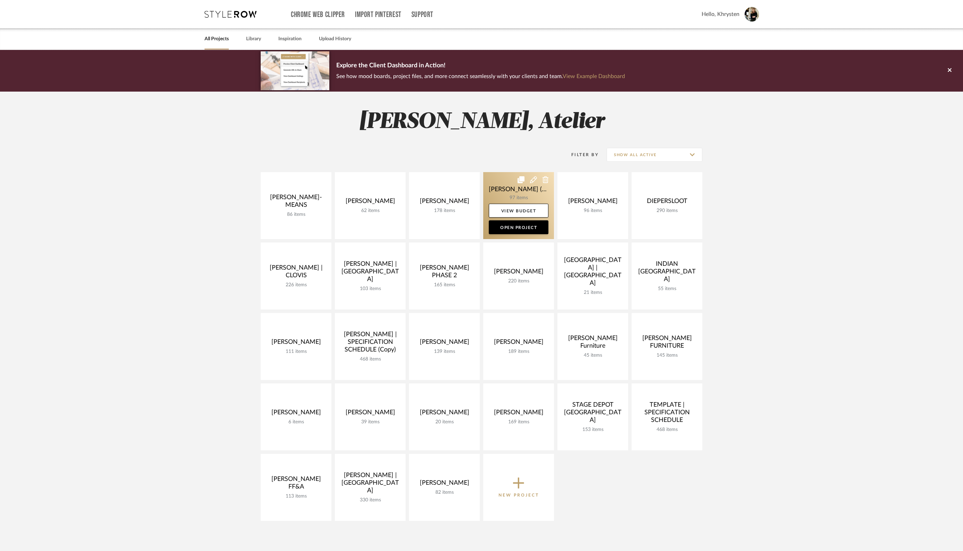
click at [514, 187] on link at bounding box center [518, 205] width 71 height 67
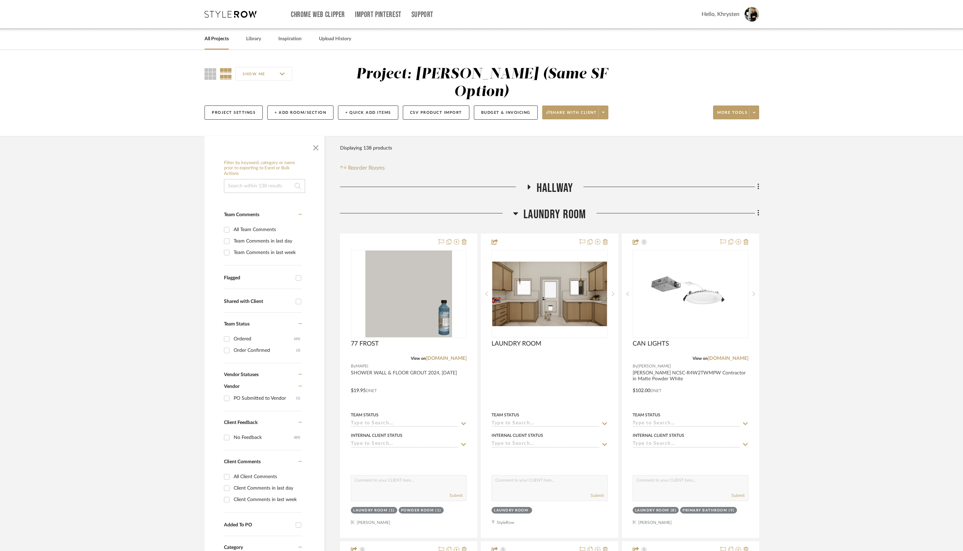
click at [516, 209] on icon at bounding box center [515, 213] width 5 height 8
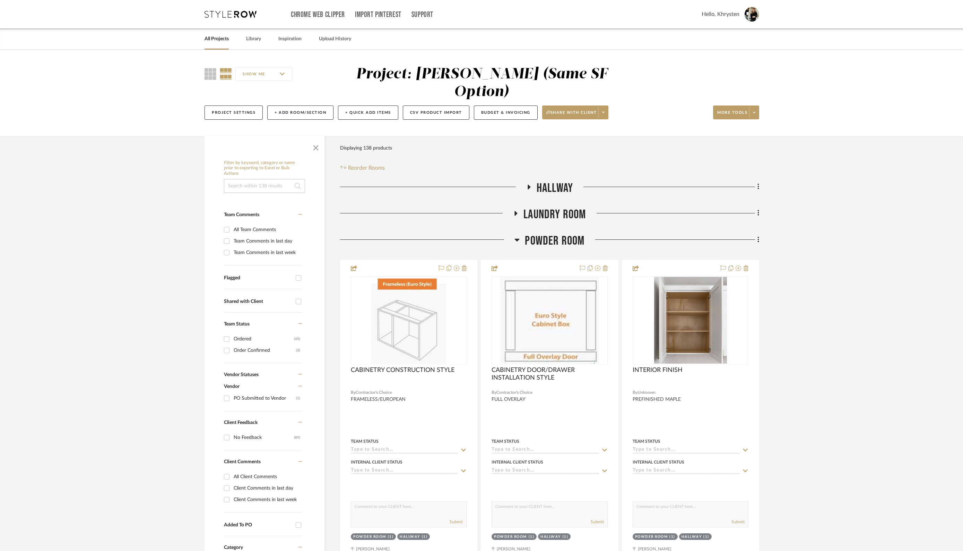
click at [519, 239] on icon at bounding box center [517, 240] width 5 height 3
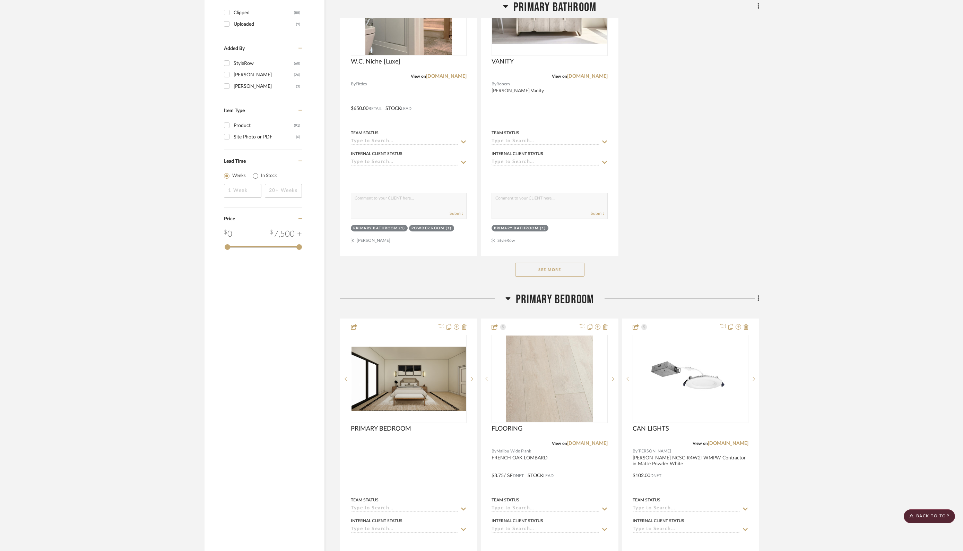
scroll to position [957, 0]
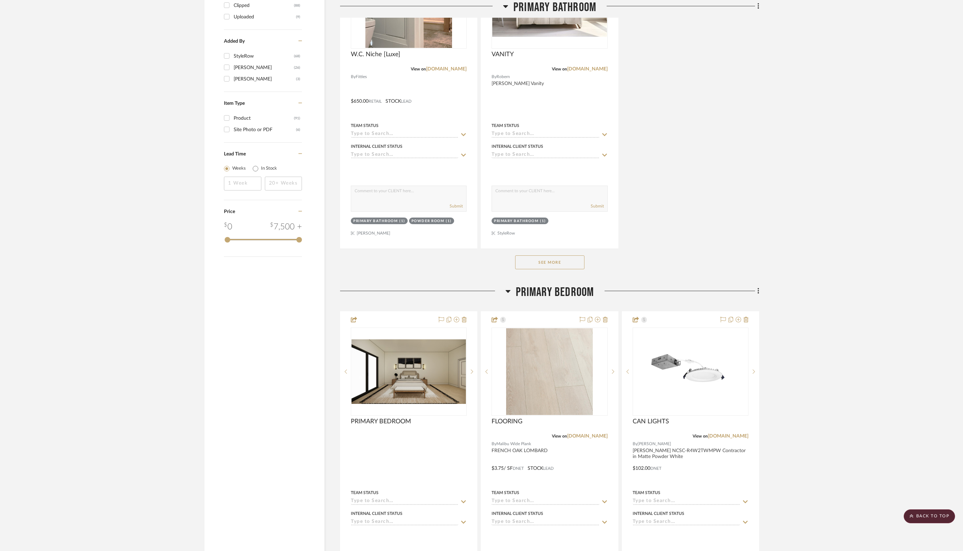
click at [548, 255] on button "See More" at bounding box center [549, 262] width 69 height 14
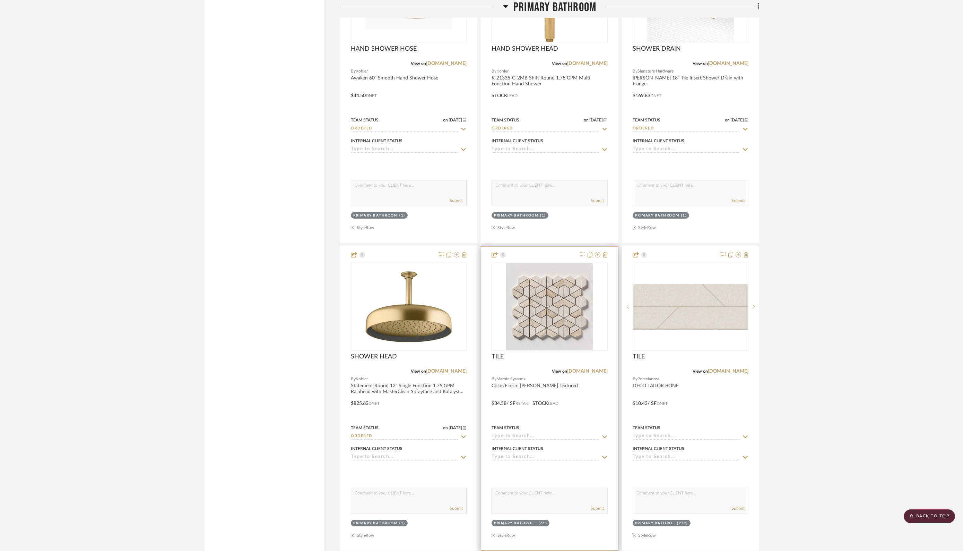
scroll to position [3732, 0]
click at [581, 367] on link "[DOMAIN_NAME]" at bounding box center [587, 369] width 41 height 5
